Goal: Find specific page/section: Find specific page/section

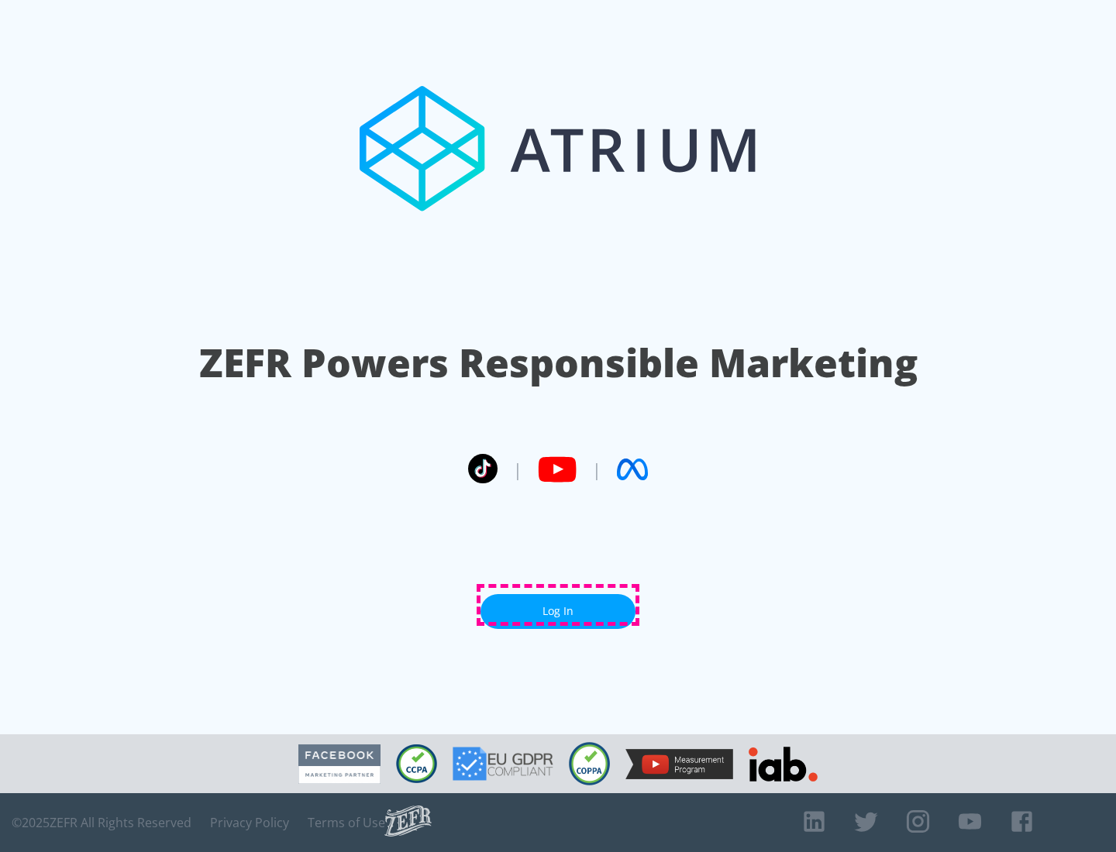
click at [558, 605] on link "Log In" at bounding box center [557, 611] width 155 height 35
